Goal: Information Seeking & Learning: Check status

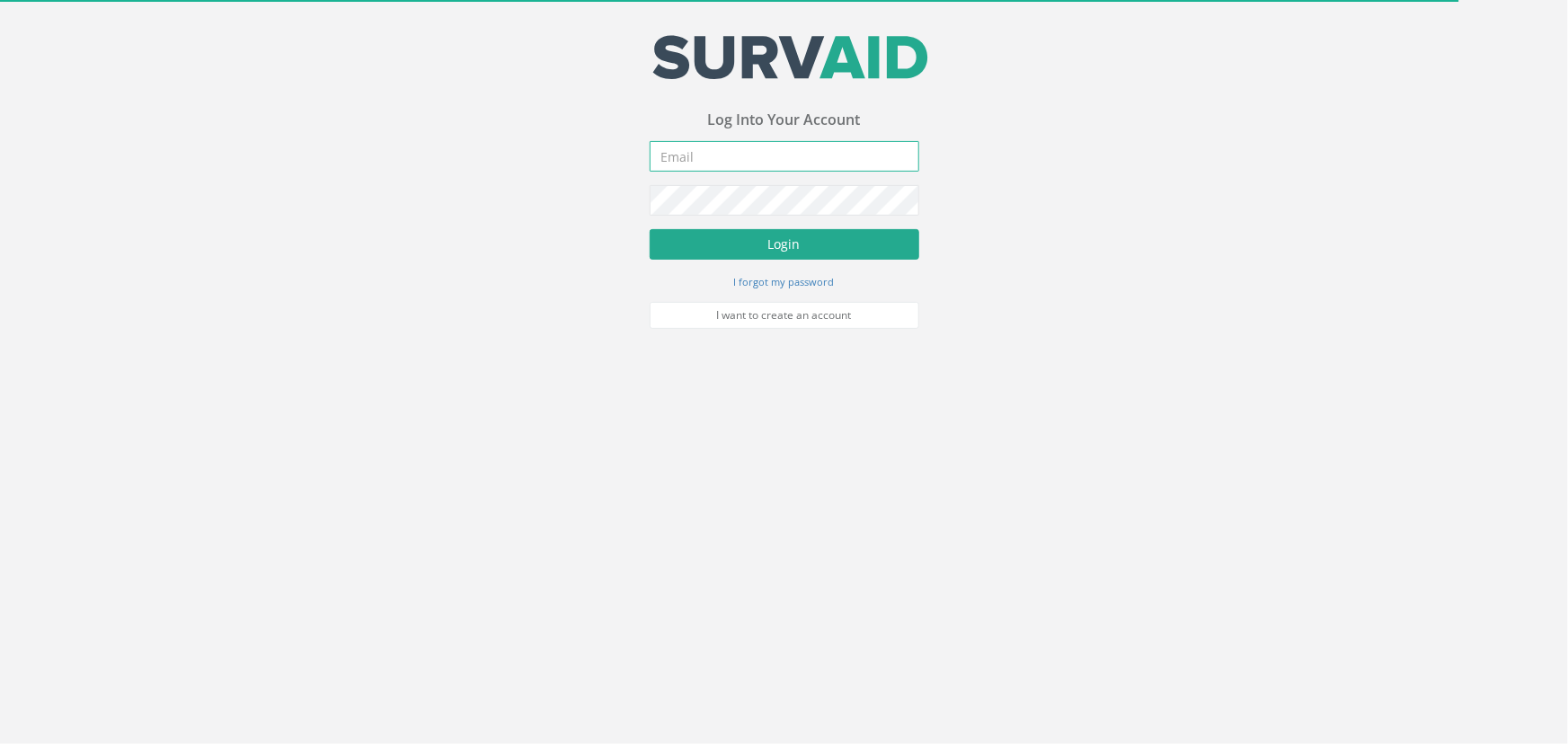
type input "[PERSON_NAME][EMAIL_ADDRESS][PERSON_NAME][DOMAIN_NAME]"
click at [801, 252] on button "Login" at bounding box center [784, 245] width 269 height 30
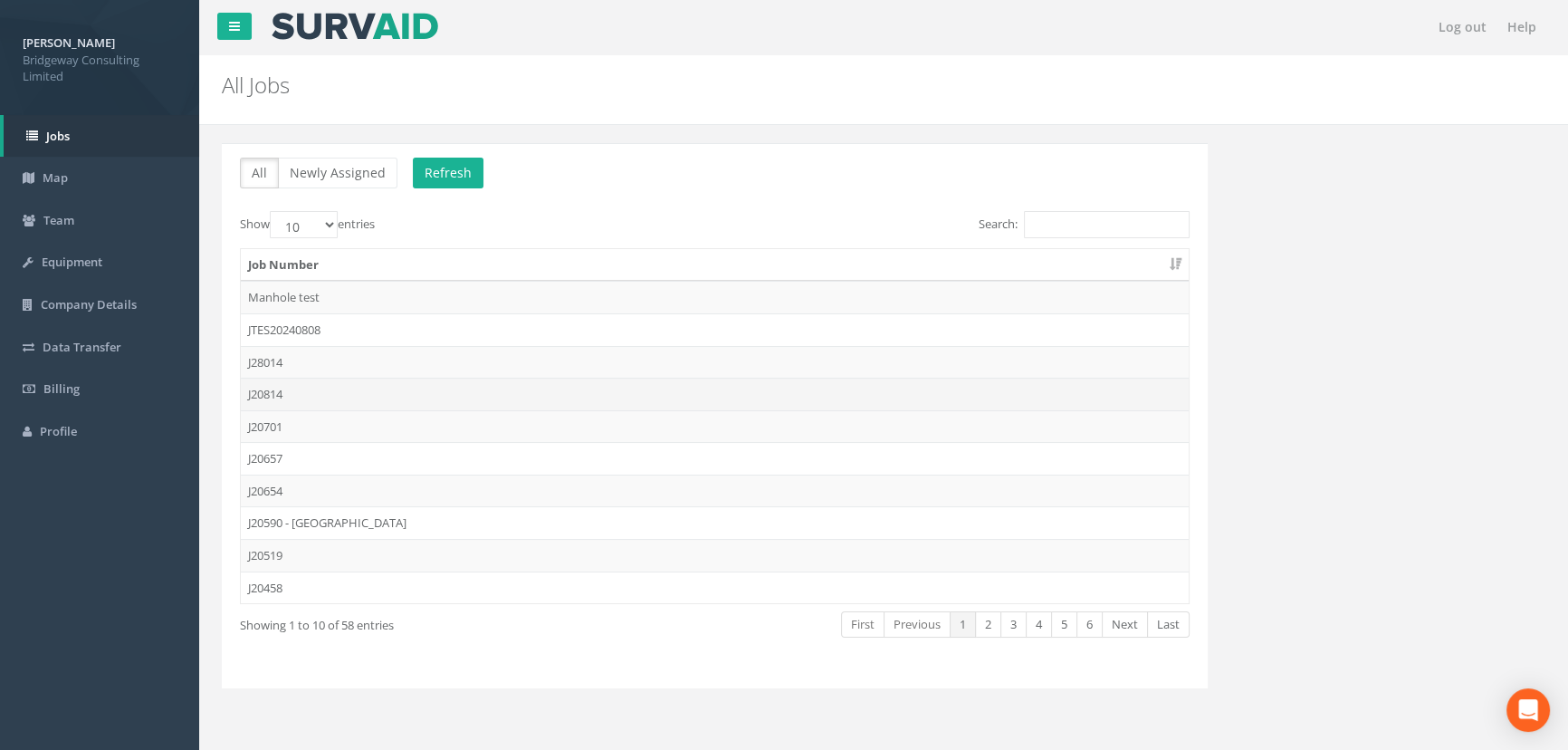
click at [278, 395] on td "J20814" at bounding box center [714, 394] width 948 height 33
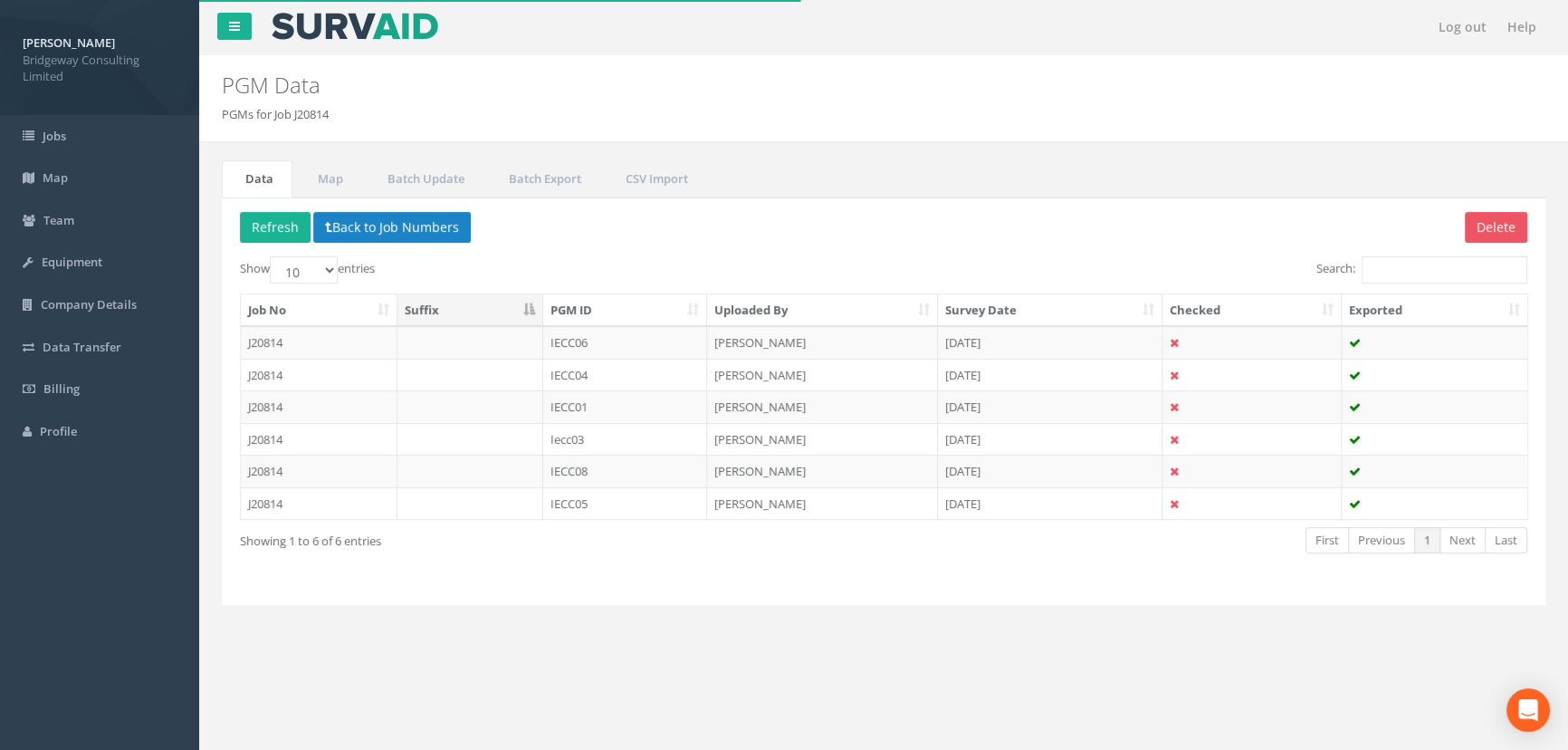
click at [407, 209] on div "Delete Refresh Back to Job Numbers Show 10 25 50 100 entries Search: Job No Suf…" at bounding box center [884, 401] width 1323 height 408
click at [410, 223] on button "Back to Job Numbers" at bounding box center [392, 227] width 157 height 31
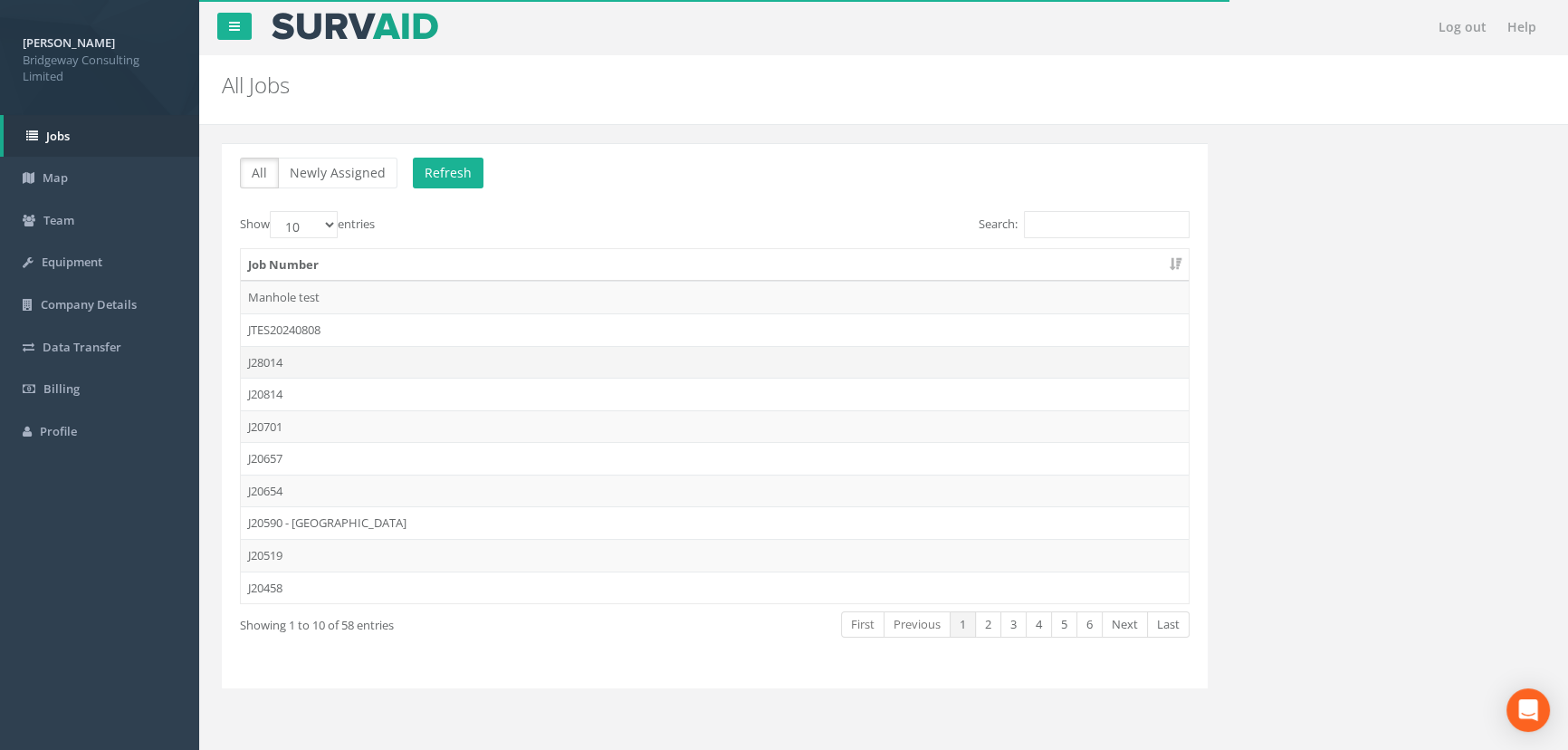
click at [264, 358] on td "J28014" at bounding box center [714, 362] width 948 height 33
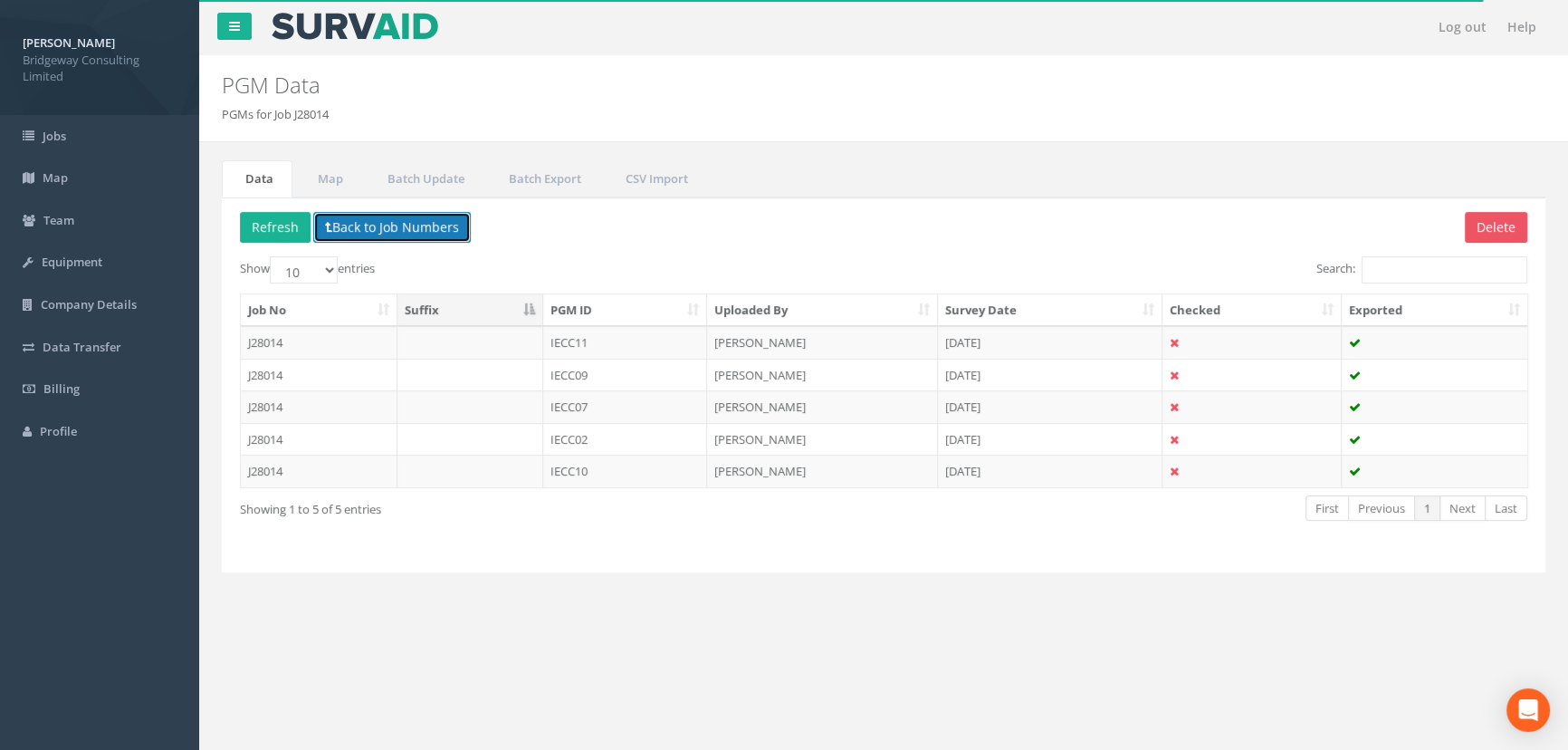
click at [444, 219] on button "Back to Job Numbers" at bounding box center [392, 227] width 157 height 31
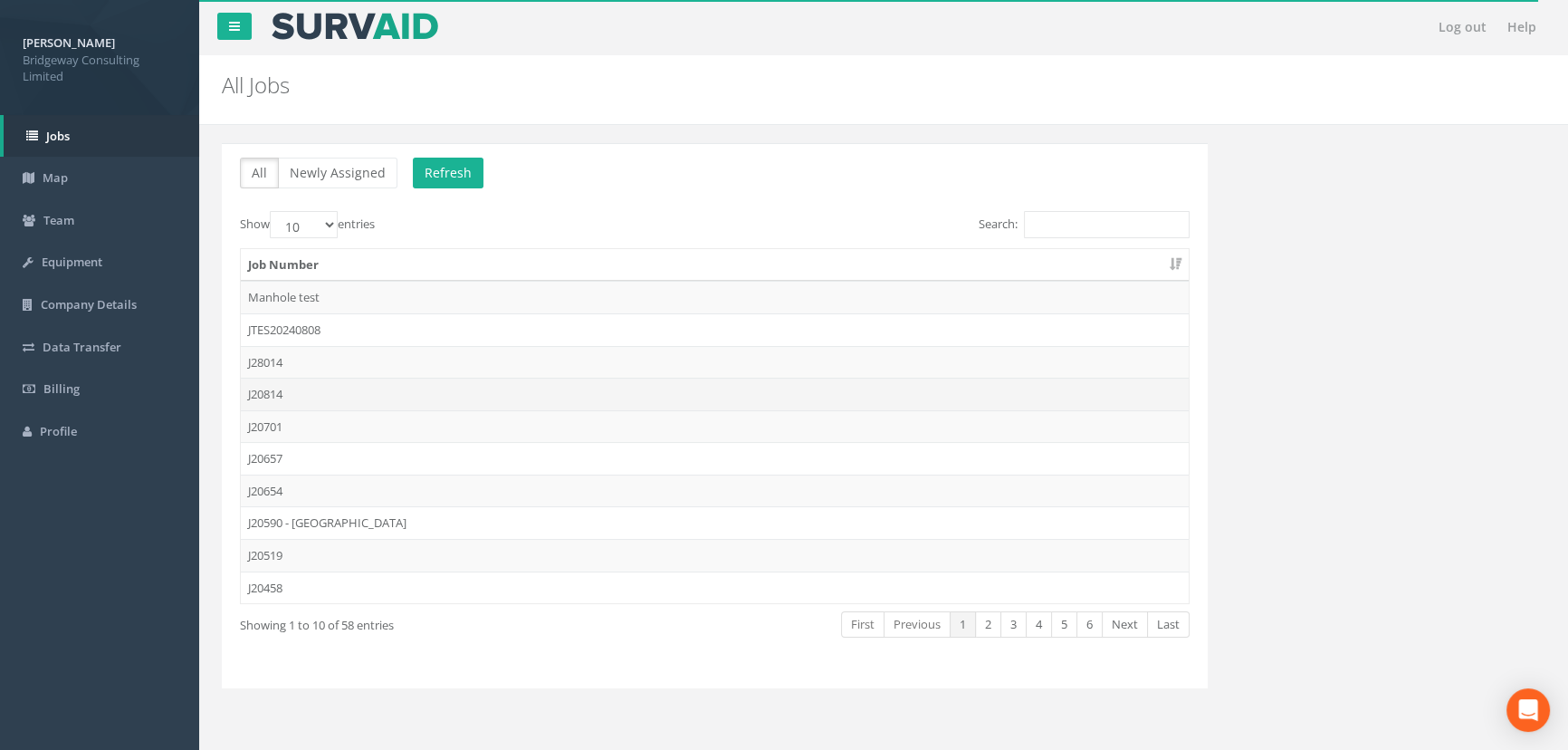
click at [269, 395] on td "J20814" at bounding box center [714, 394] width 948 height 33
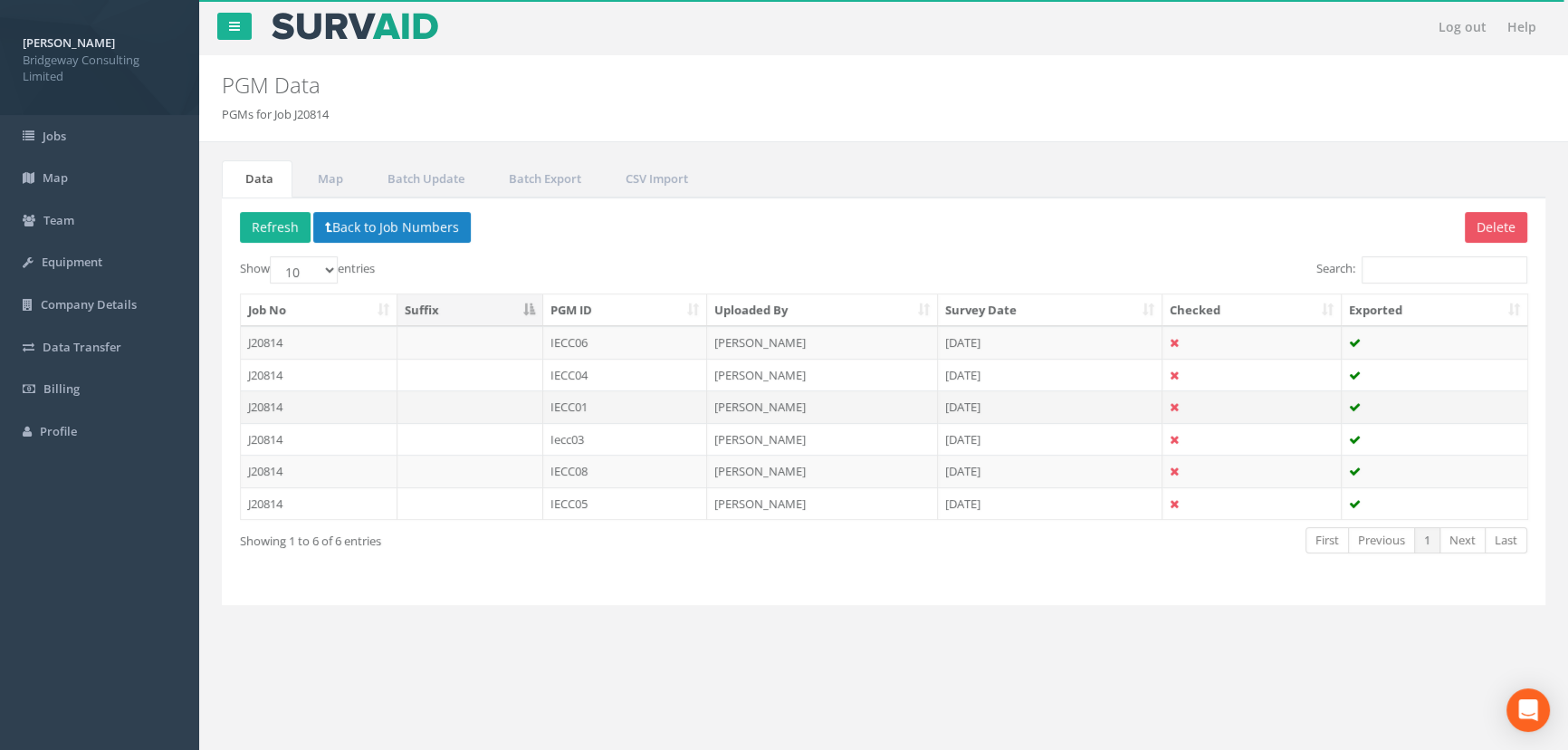
click at [597, 409] on td "IECC01" at bounding box center [625, 407] width 165 height 33
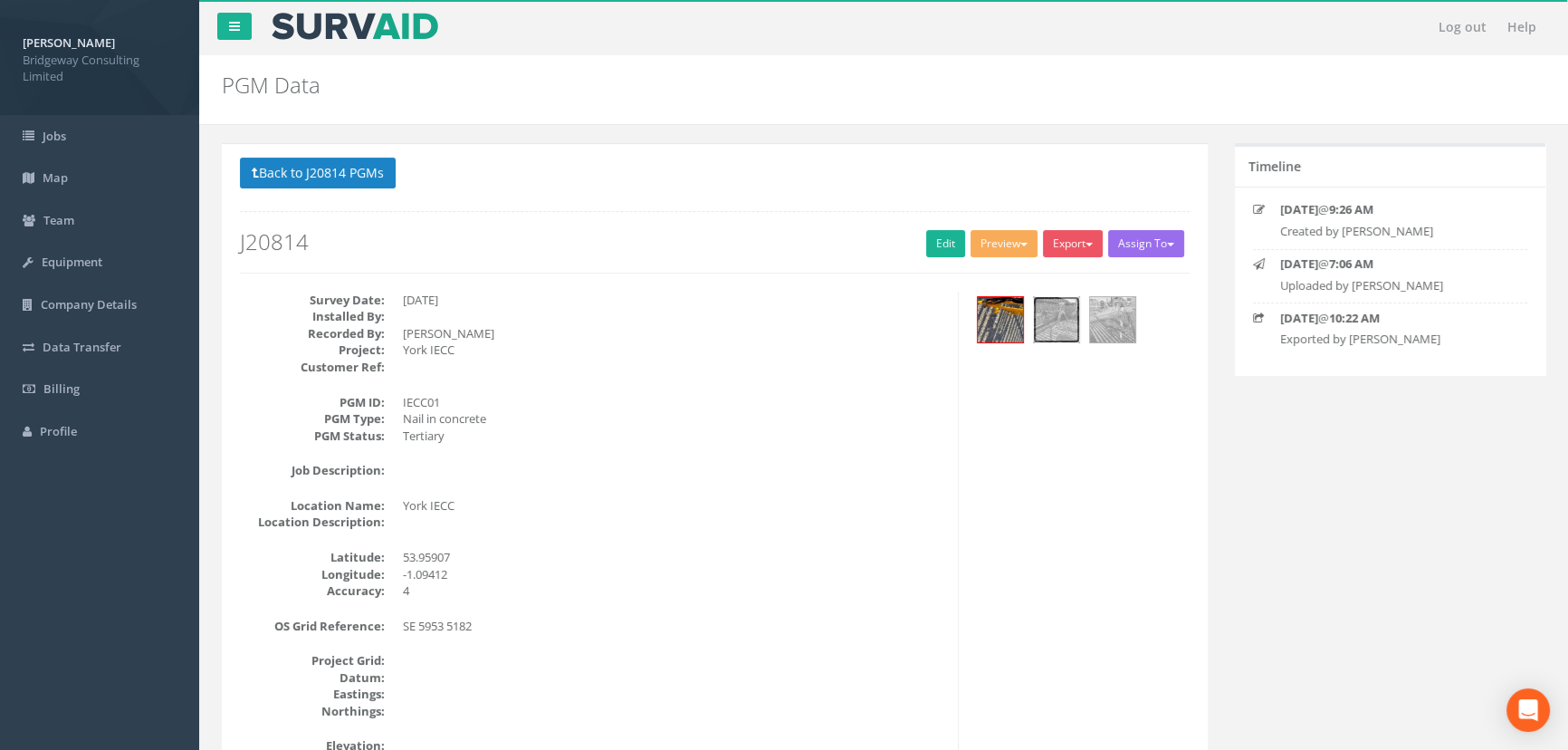
click at [1063, 326] on img at bounding box center [1056, 319] width 46 height 46
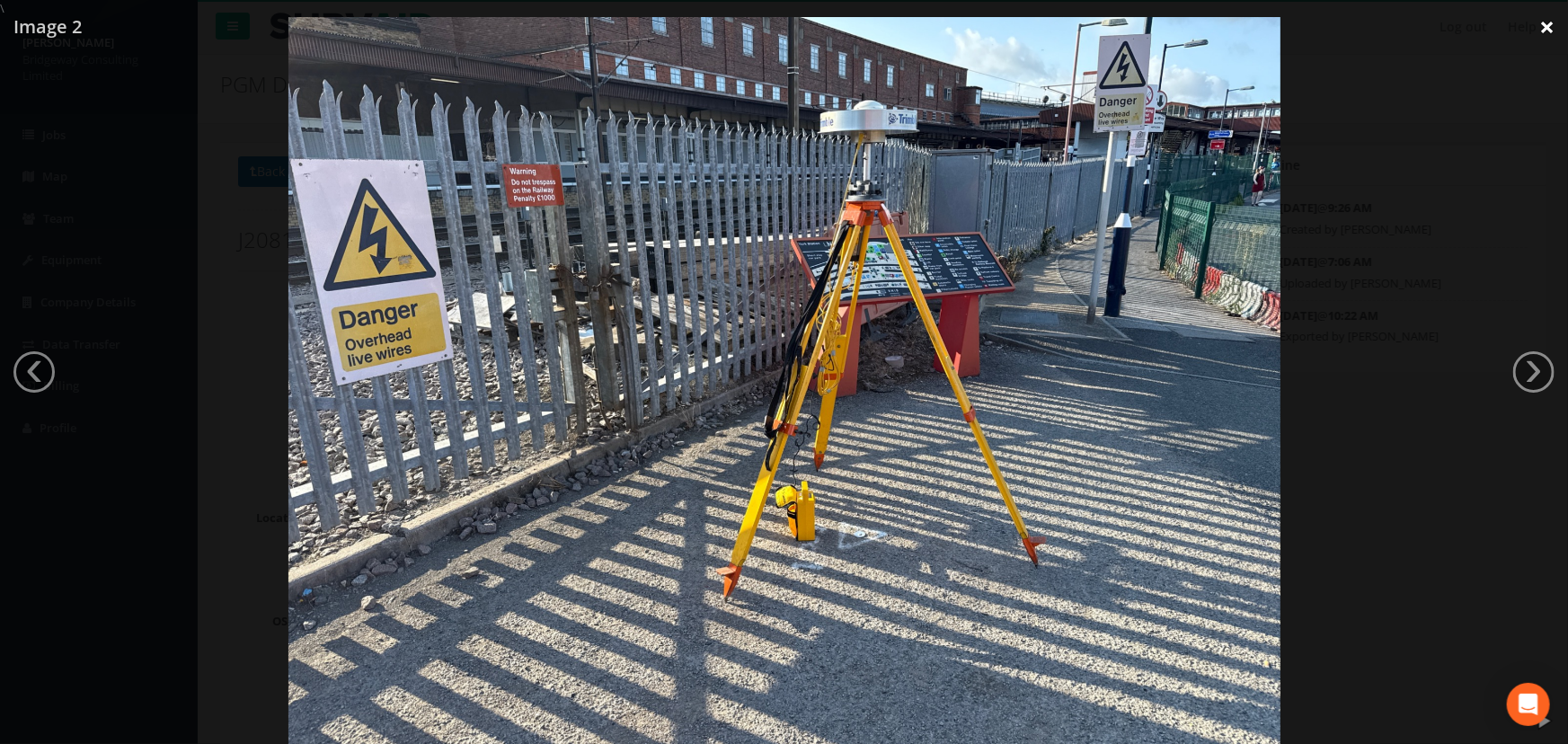
click at [1553, 24] on link "×" at bounding box center [1547, 27] width 42 height 54
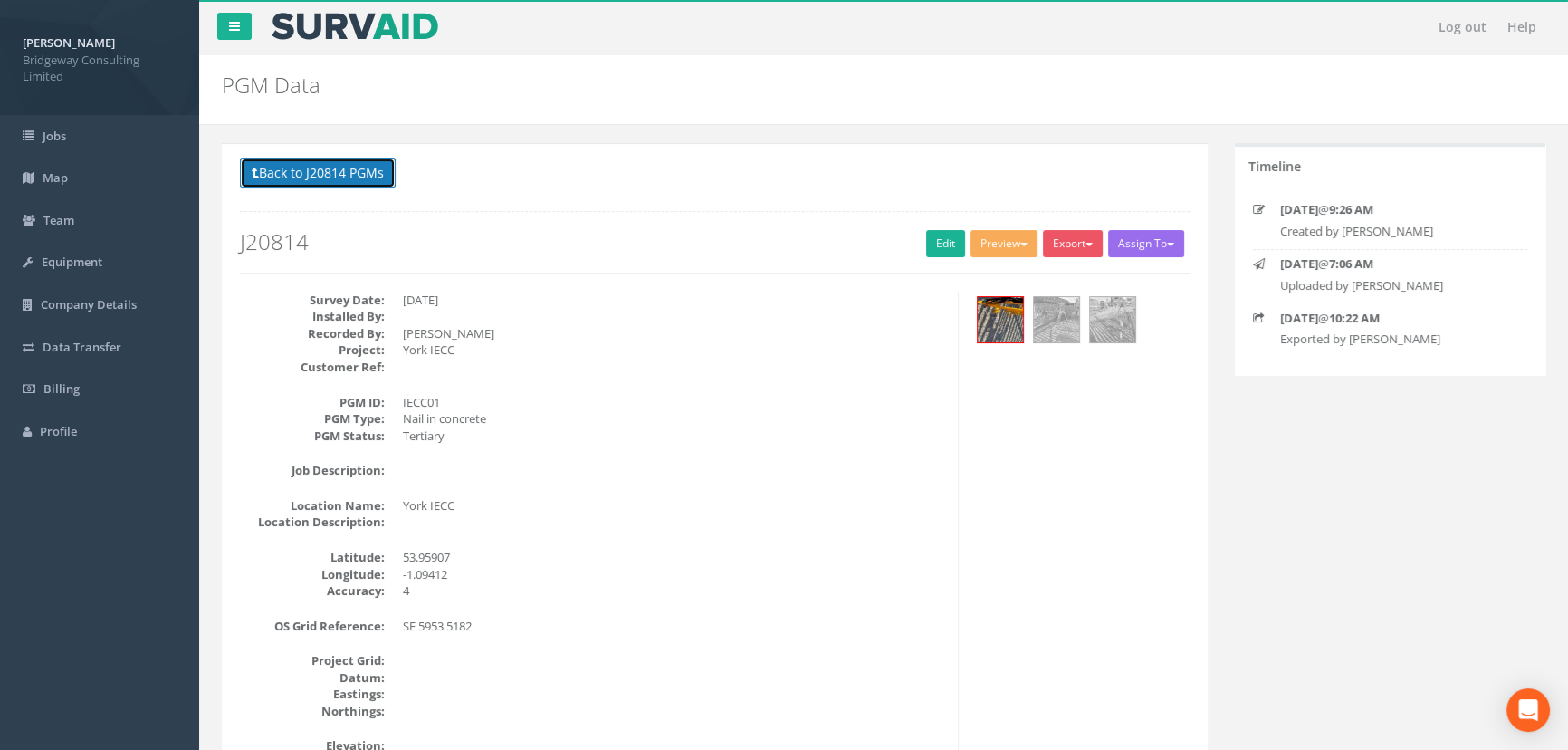
click at [348, 167] on button "Back to J20814 PGMs" at bounding box center [317, 172] width 155 height 31
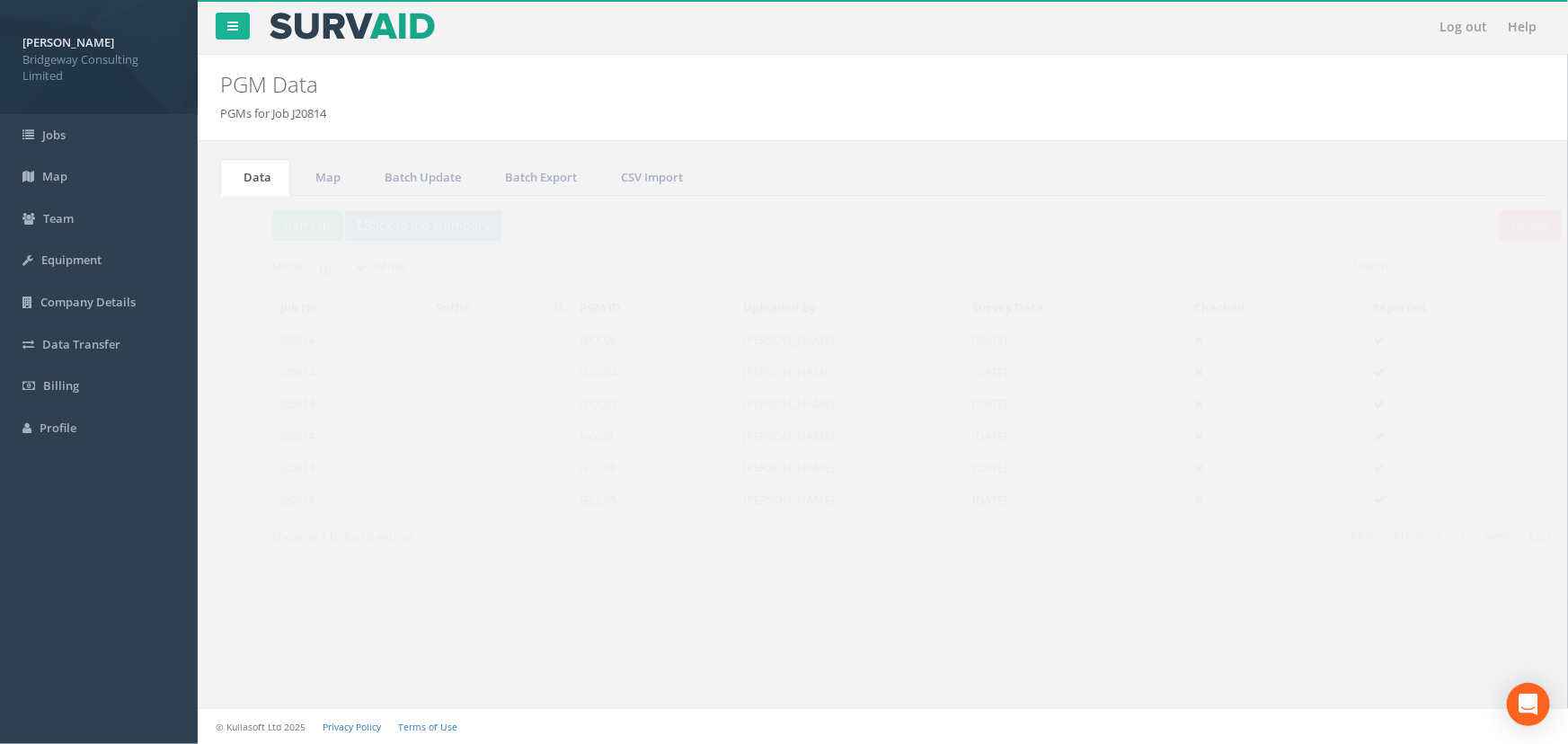
click at [597, 494] on td "IECC05" at bounding box center [620, 499] width 163 height 32
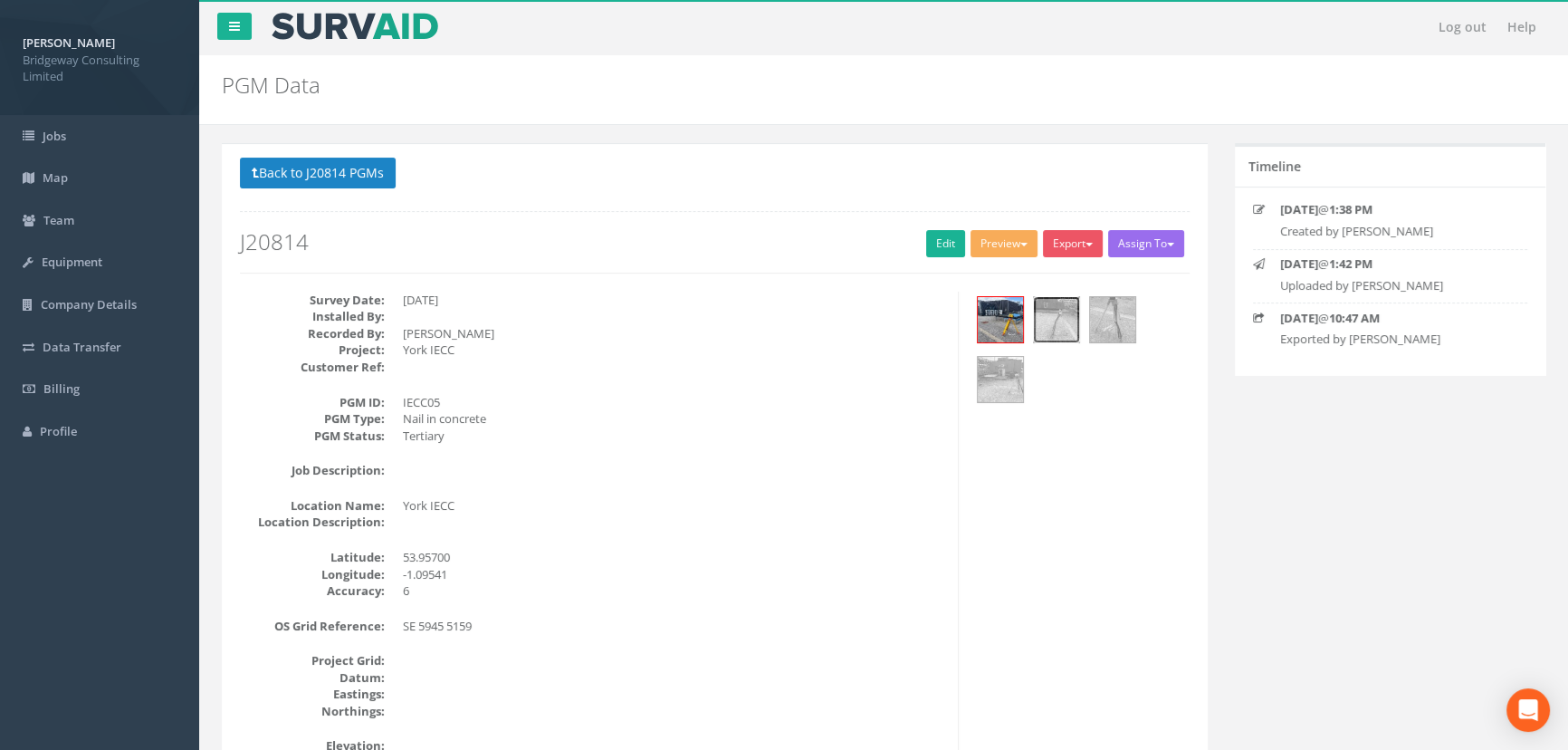
click at [1037, 331] on img at bounding box center [1056, 319] width 46 height 46
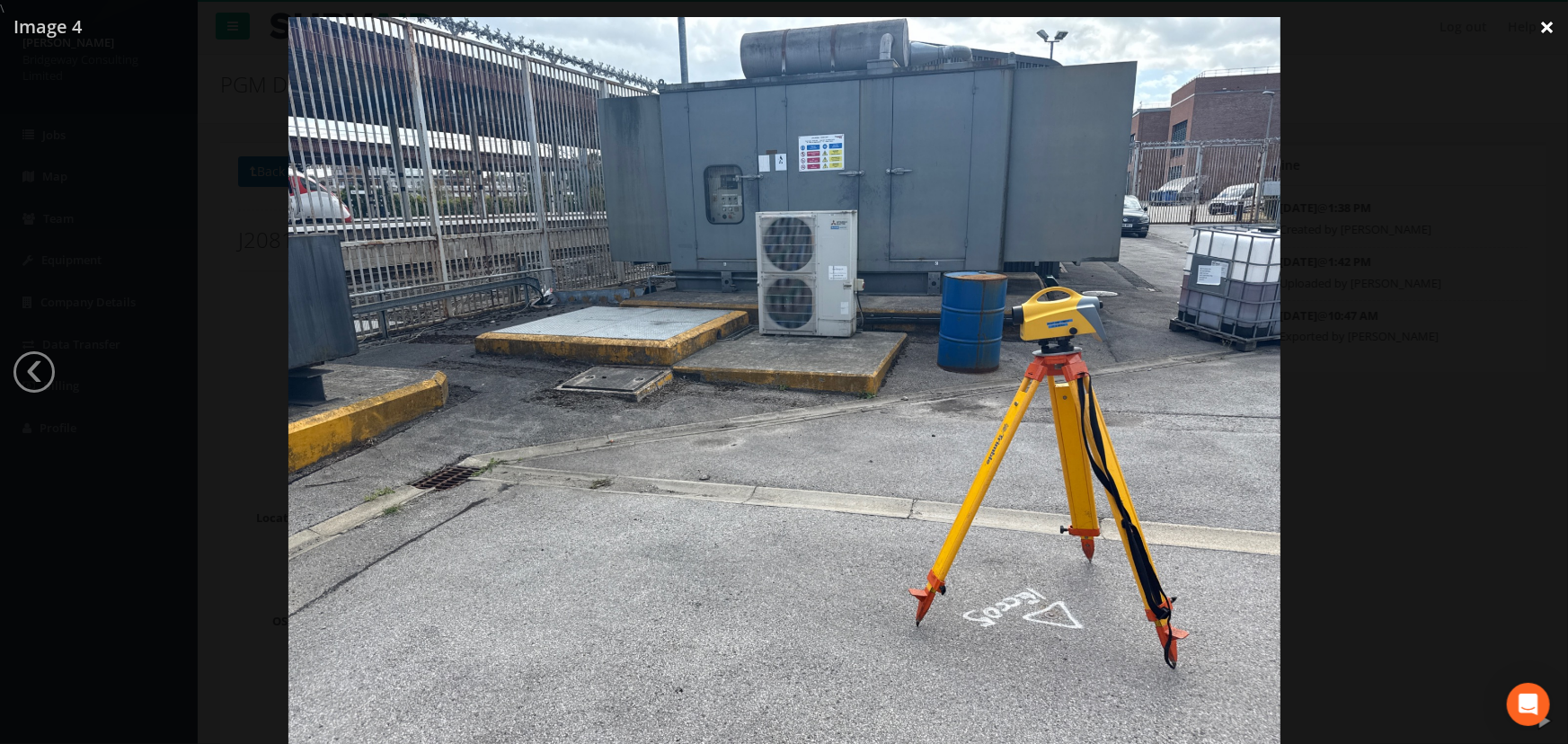
click at [1546, 20] on link "×" at bounding box center [1547, 27] width 42 height 54
